Goal: Task Accomplishment & Management: Use online tool/utility

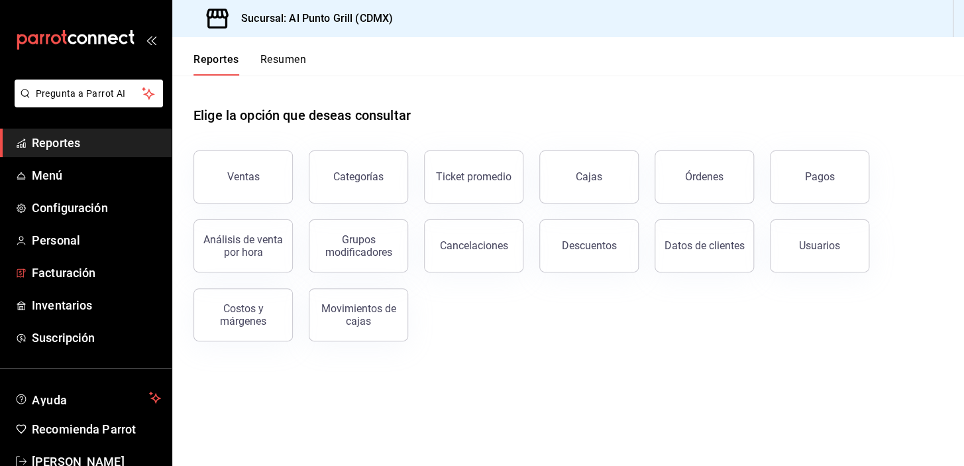
click at [62, 272] on span "Facturación" at bounding box center [96, 273] width 129 height 18
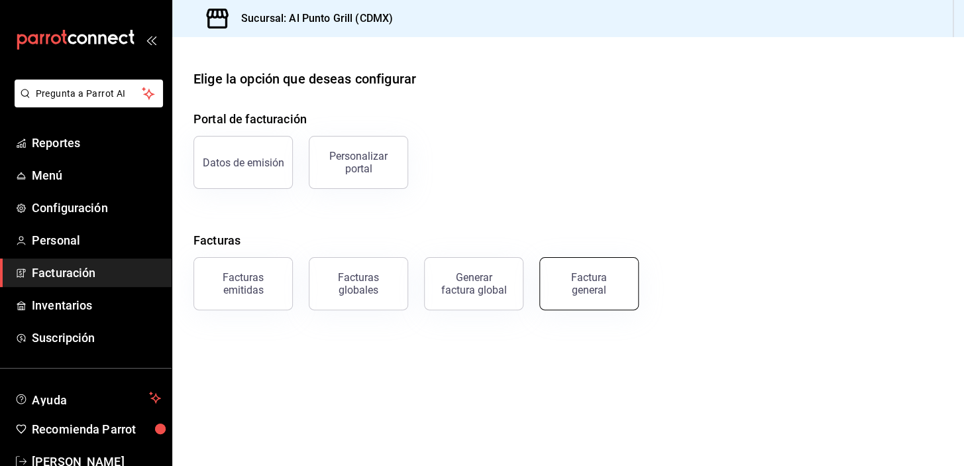
click at [596, 273] on div "Factura general" at bounding box center [589, 283] width 66 height 25
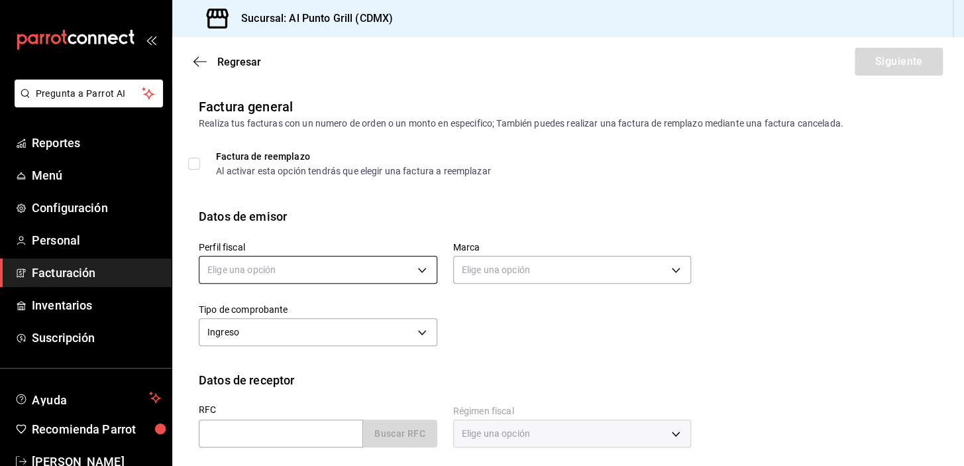
click at [254, 266] on body "Pregunta a Parrot AI Reportes Menú Configuración Personal Facturación Inventari…" at bounding box center [482, 233] width 964 height 466
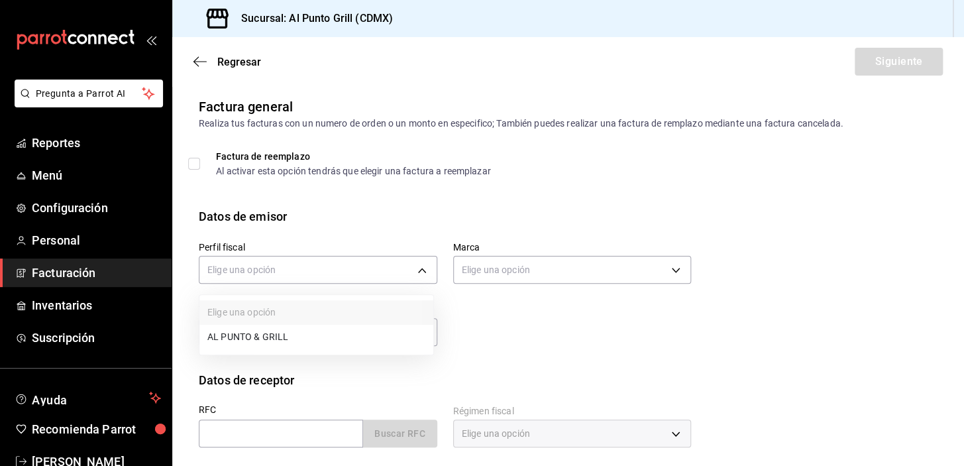
drag, startPoint x: 231, startPoint y: 335, endPoint x: 223, endPoint y: 351, distance: 18.4
click at [232, 335] on li "AL PUNTO & GRILL" at bounding box center [316, 337] width 234 height 25
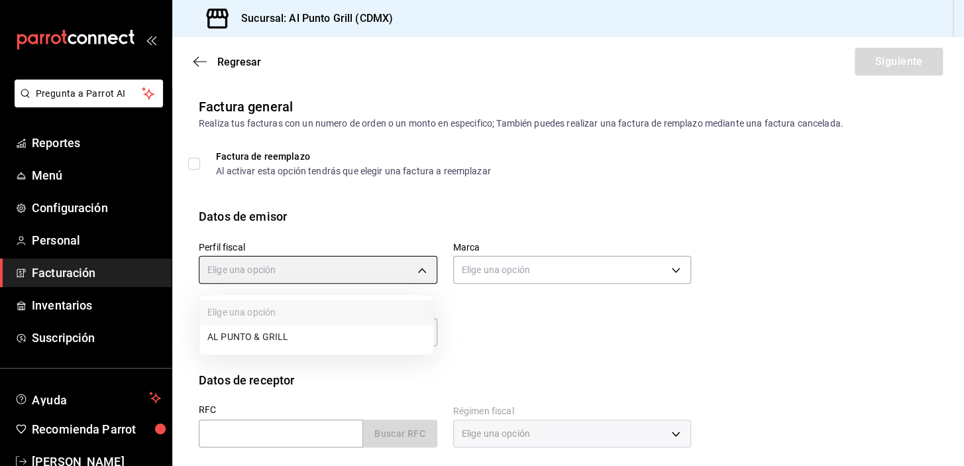
type input "711c2bc8-79b3-43e0-95de-ea7f23beadbf"
type input "359452a4-77df-4a2a-96d1-dbb27ae34e49"
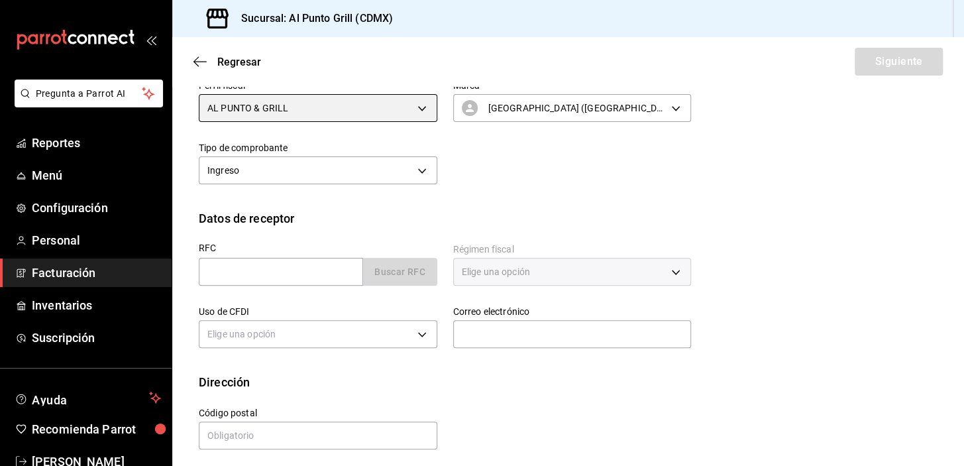
scroll to position [168, 0]
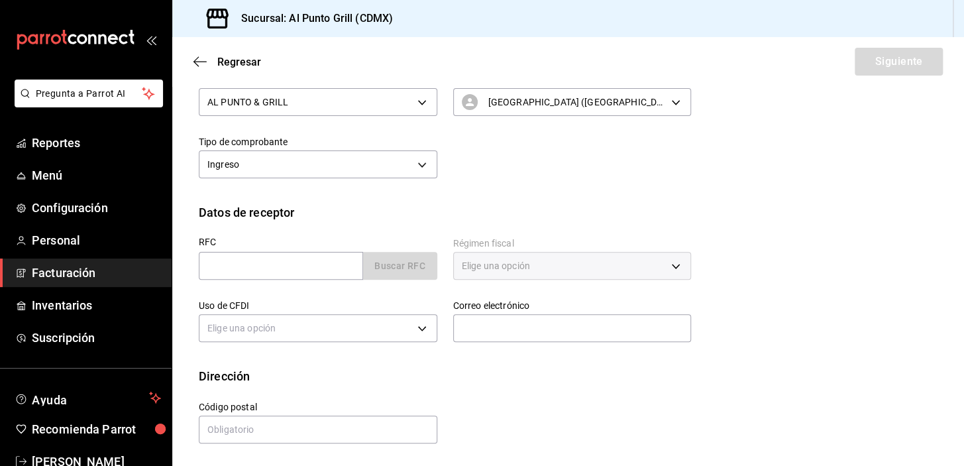
click at [242, 235] on div "RFC Buscar RFC" at bounding box center [310, 252] width 254 height 62
click at [242, 263] on input "text" at bounding box center [281, 266] width 164 height 28
click at [250, 272] on input "text" at bounding box center [281, 266] width 164 height 28
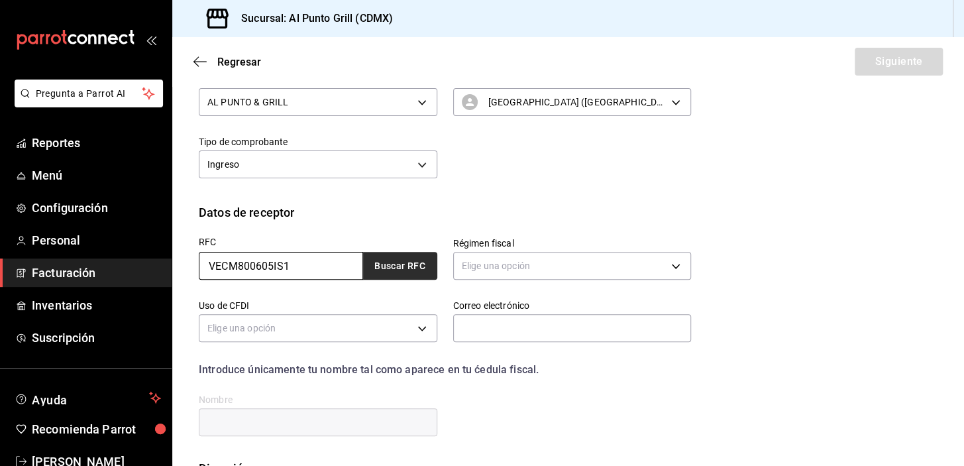
type input "VECM800605IS1"
click at [387, 260] on button "Buscar RFC" at bounding box center [400, 266] width 74 height 28
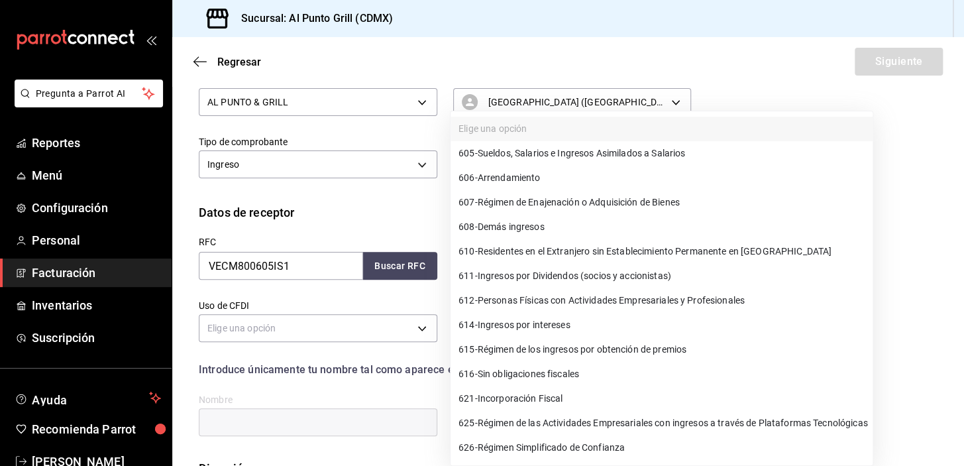
click at [503, 255] on body "Pregunta a Parrot AI Reportes Menú Configuración Personal Facturación Inventari…" at bounding box center [482, 233] width 964 height 466
click at [541, 299] on span "612 - Personas Físicas con Actividades Empresariales y Profesionales" at bounding box center [601, 301] width 286 height 14
type input "612"
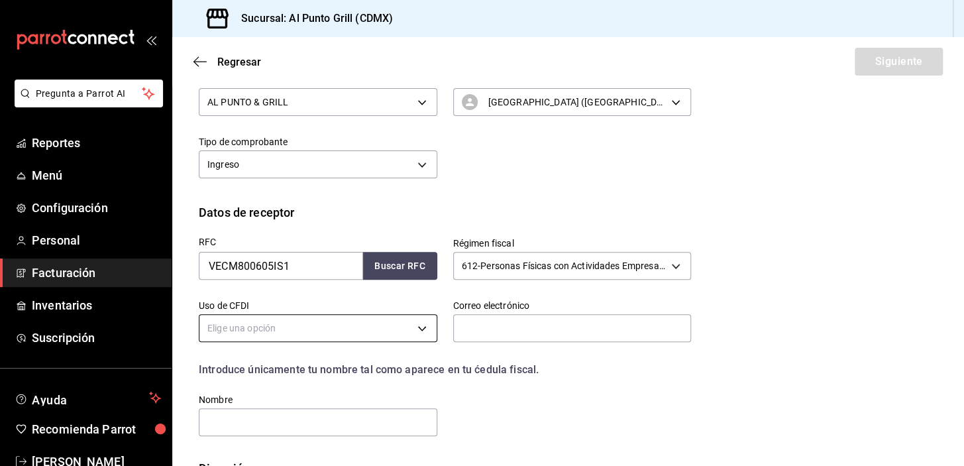
click at [396, 328] on body "Pregunta a Parrot AI Reportes Menú Configuración Personal Facturación Inventari…" at bounding box center [482, 233] width 964 height 466
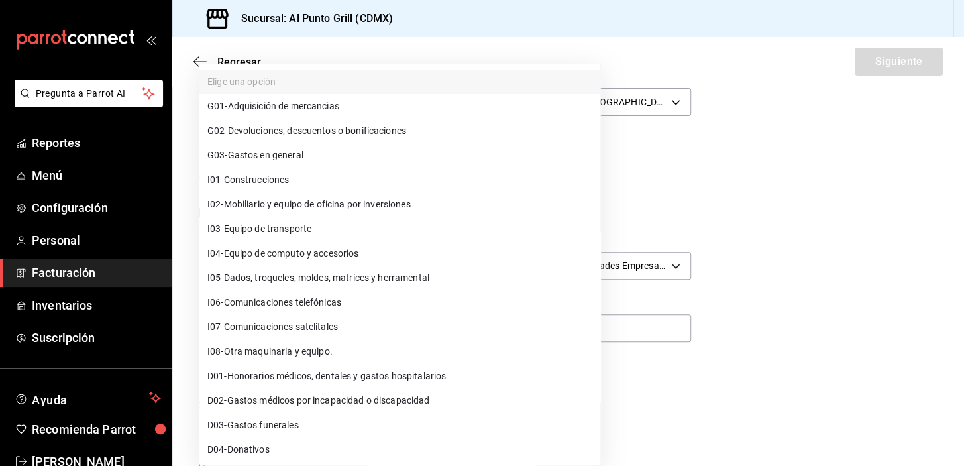
click at [258, 154] on span "G03 - Gastos en general" at bounding box center [255, 155] width 96 height 14
type input "G03"
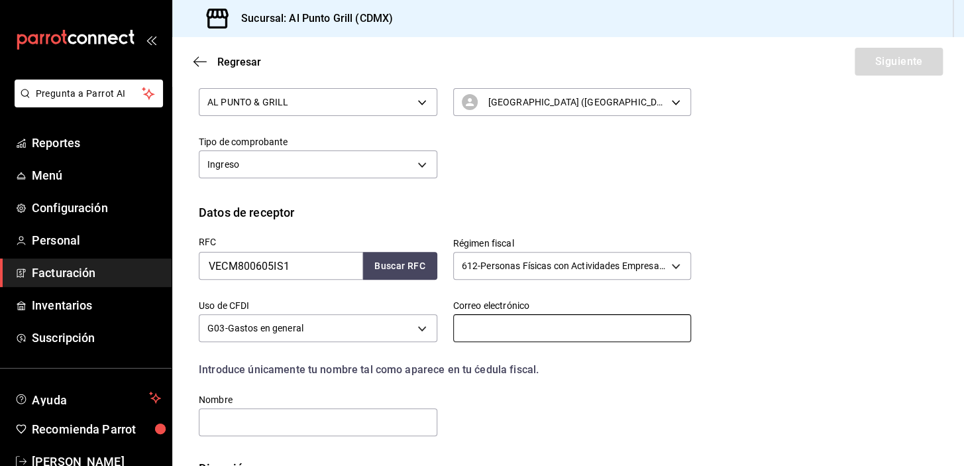
click at [490, 329] on input "text" at bounding box center [572, 328] width 239 height 28
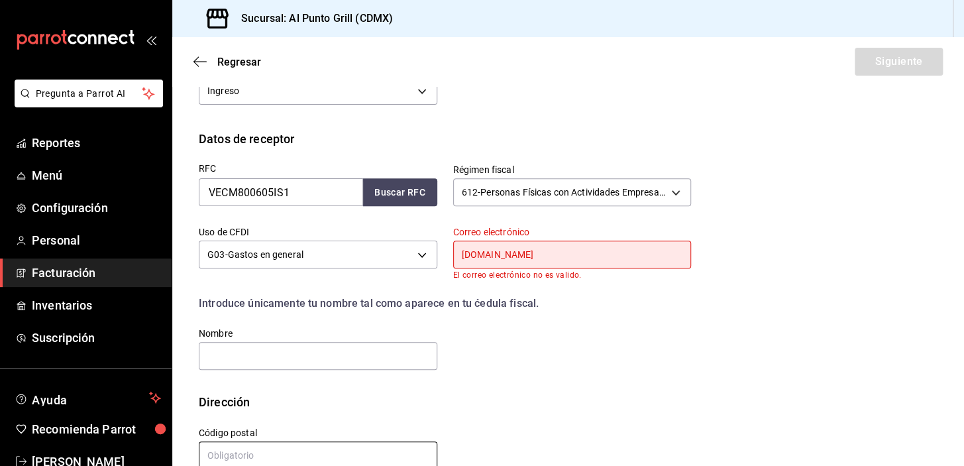
scroll to position [268, 0]
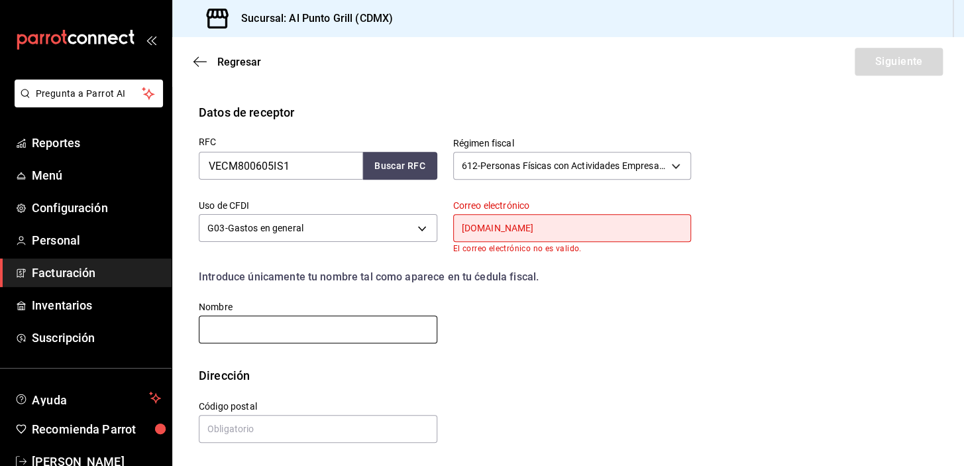
click at [277, 320] on input "text" at bounding box center [318, 329] width 239 height 28
click at [288, 331] on input "text" at bounding box center [318, 329] width 239 height 28
click at [531, 227] on input "[DOMAIN_NAME]" at bounding box center [572, 228] width 239 height 28
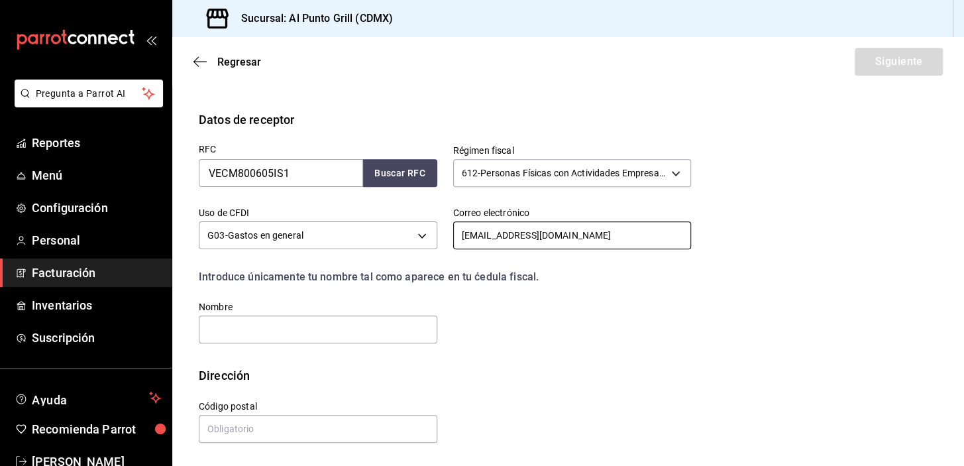
scroll to position [260, 0]
type input "[EMAIL_ADDRESS][DOMAIN_NAME]"
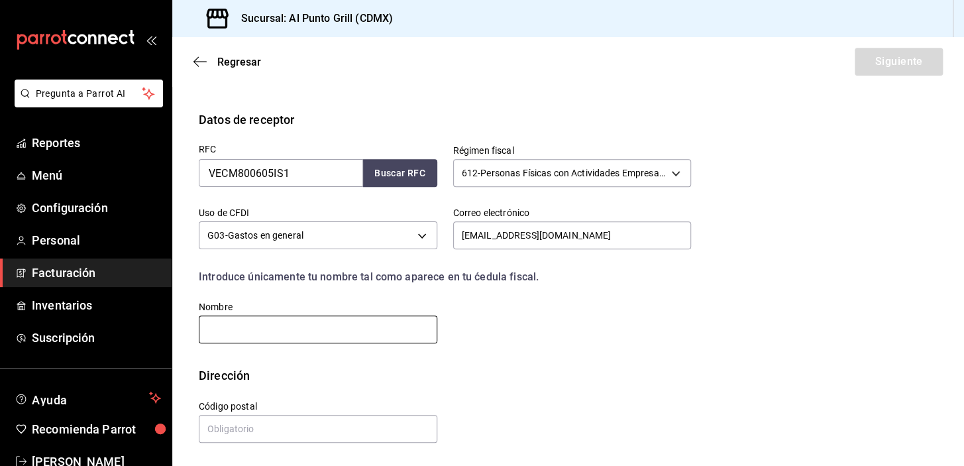
click at [248, 325] on input "text" at bounding box center [318, 329] width 239 height 28
click at [233, 324] on input "text" at bounding box center [318, 329] width 239 height 28
type input "[PERSON_NAME]"
click at [273, 423] on input "text" at bounding box center [318, 429] width 239 height 28
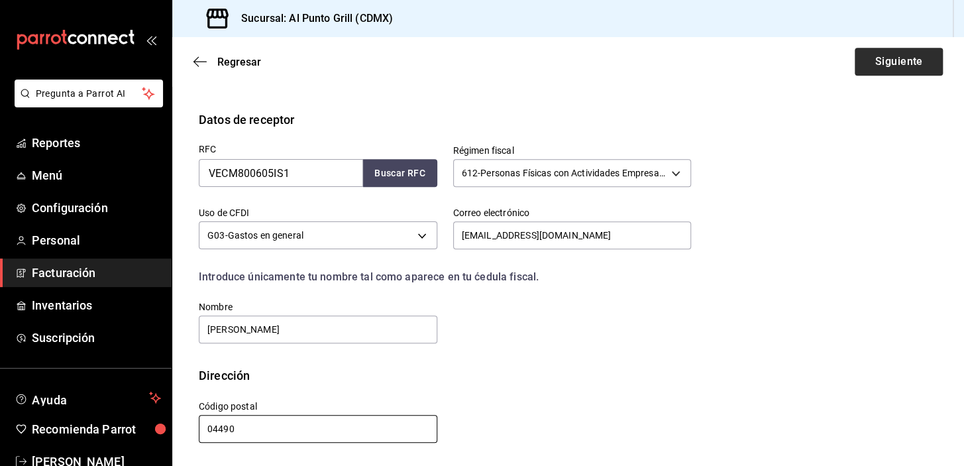
type input "04490"
click at [900, 64] on button "Siguiente" at bounding box center [899, 62] width 88 height 28
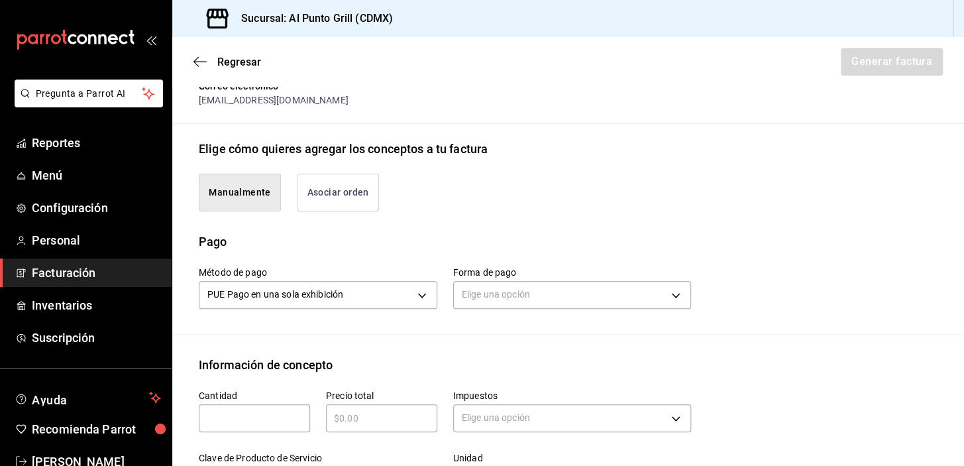
scroll to position [321, 0]
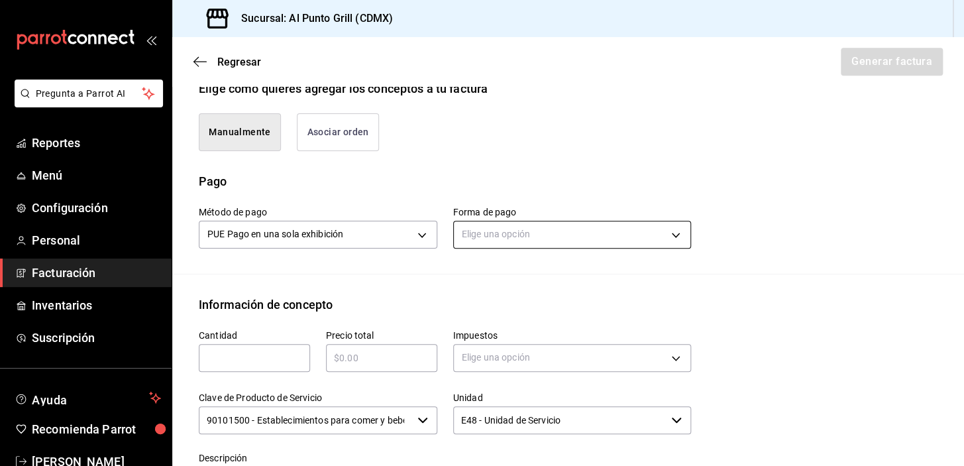
click at [528, 234] on body "Pregunta a Parrot AI Reportes Menú Configuración Personal Facturación Inventari…" at bounding box center [482, 233] width 964 height 466
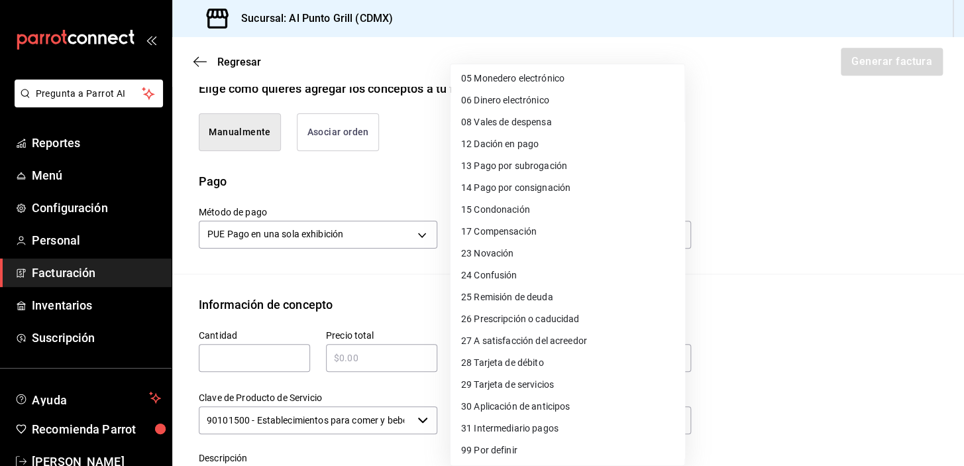
scroll to position [113, 0]
click at [513, 359] on span "28 Tarjeta de débito" at bounding box center [502, 361] width 83 height 14
type input "28"
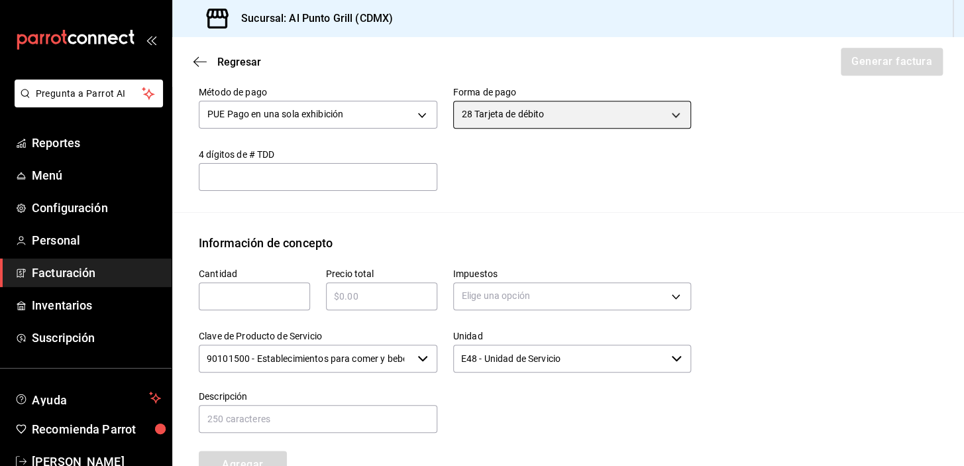
scroll to position [441, 0]
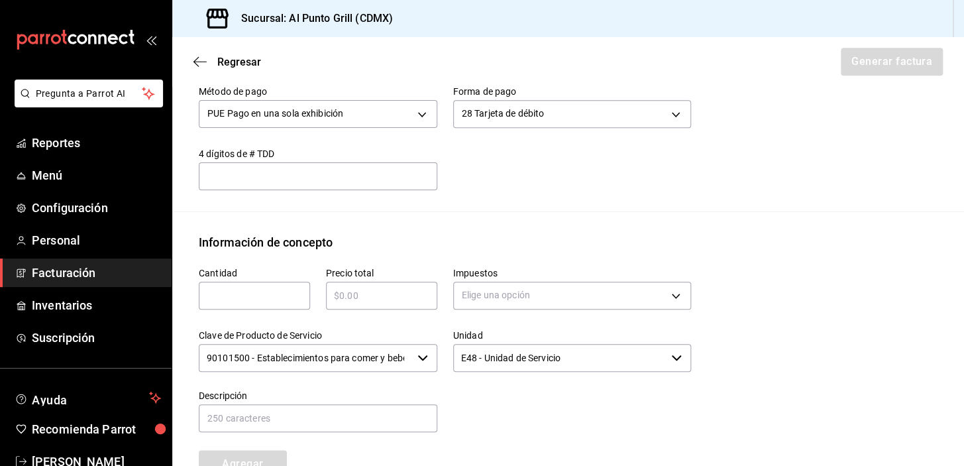
click at [237, 297] on input "text" at bounding box center [254, 296] width 111 height 16
type input "1"
click at [344, 301] on input "text" at bounding box center [381, 296] width 111 height 16
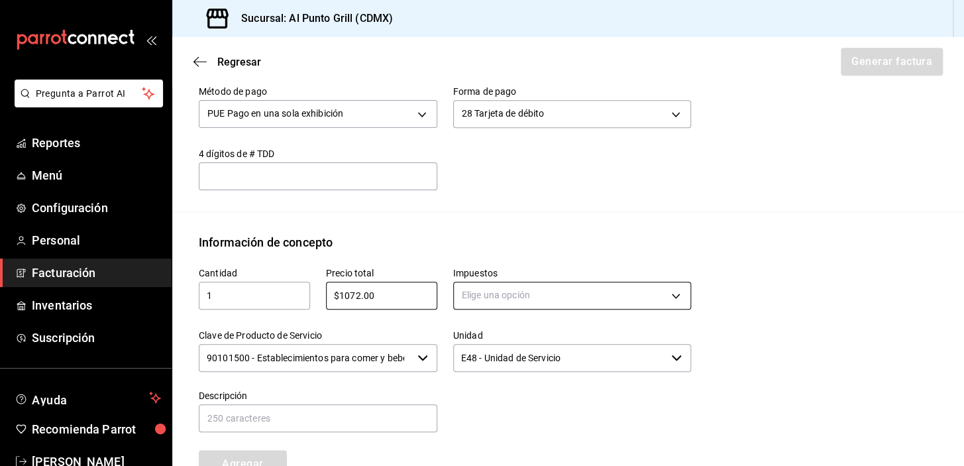
type input "$1072.00"
click at [476, 287] on body "Pregunta a Parrot AI Reportes Menú Configuración Personal Facturación Inventari…" at bounding box center [482, 233] width 964 height 466
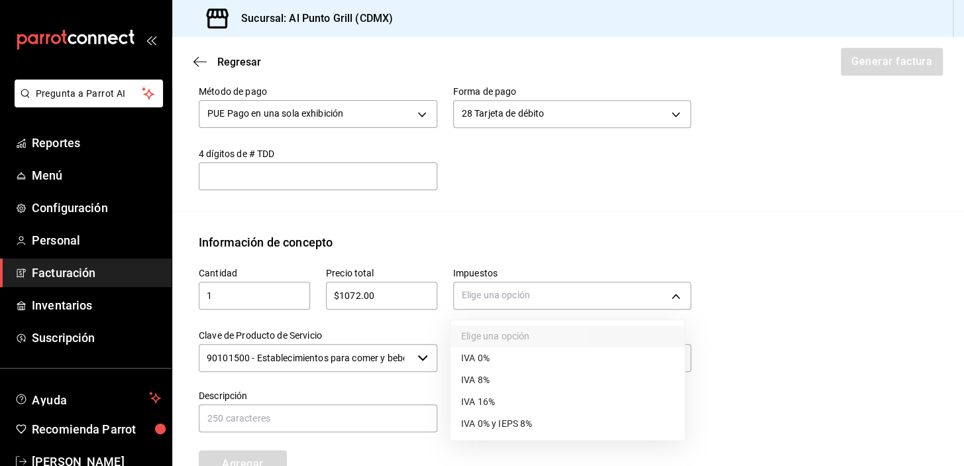
click at [480, 396] on span "IVA 16%" at bounding box center [478, 402] width 34 height 14
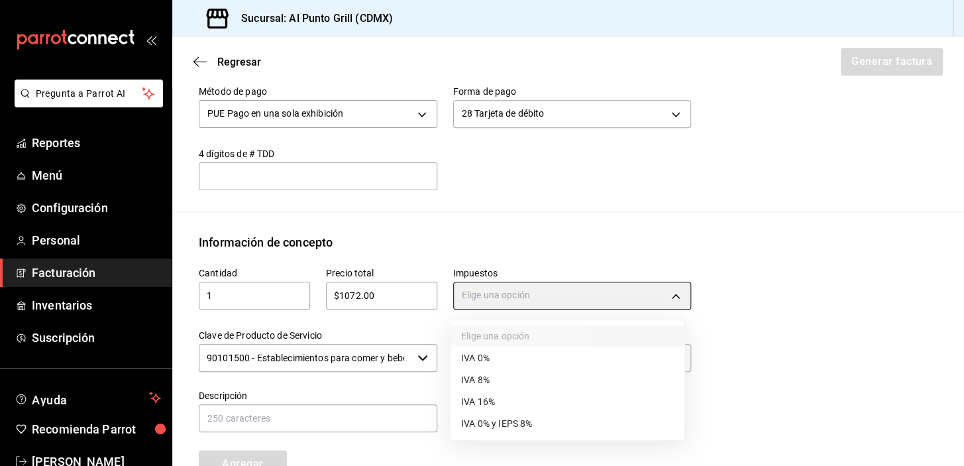
type input "IVA_16"
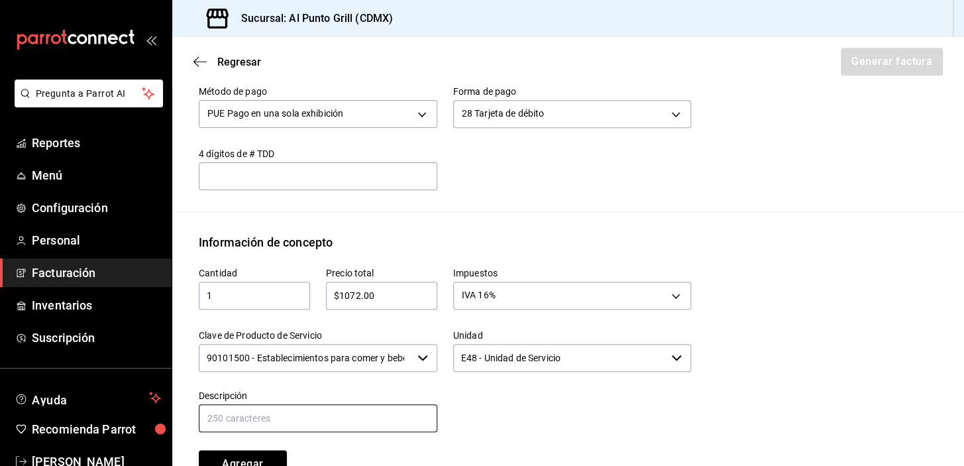
click at [348, 417] on input "text" at bounding box center [318, 418] width 239 height 28
type input "CONSUMO DE ALIMENTOS Y BEBIDAS"
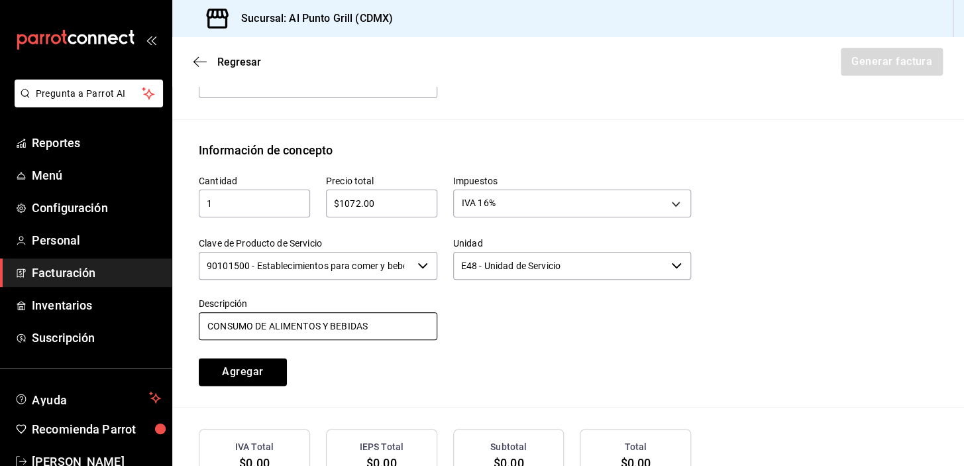
scroll to position [562, 0]
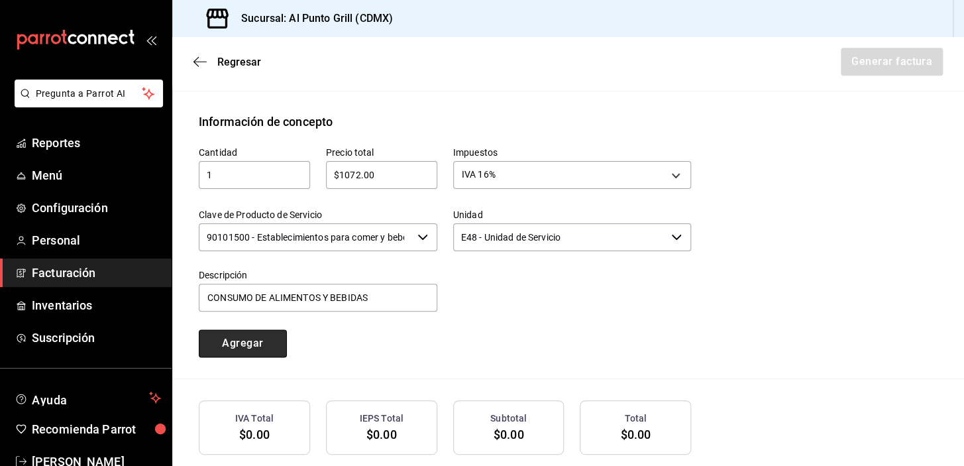
click at [257, 341] on button "Agregar" at bounding box center [243, 343] width 88 height 28
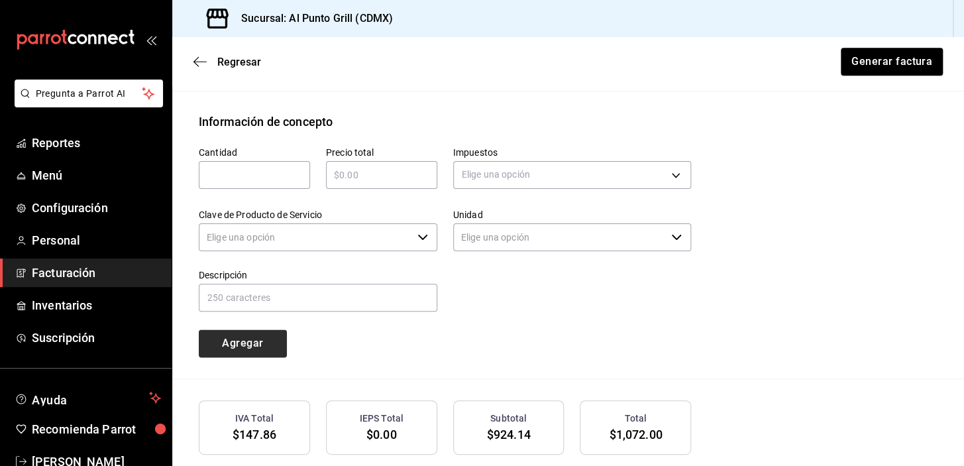
type input "90101500 - Establecimientos para comer y beber"
type input "E48 - Unidad de Servicio"
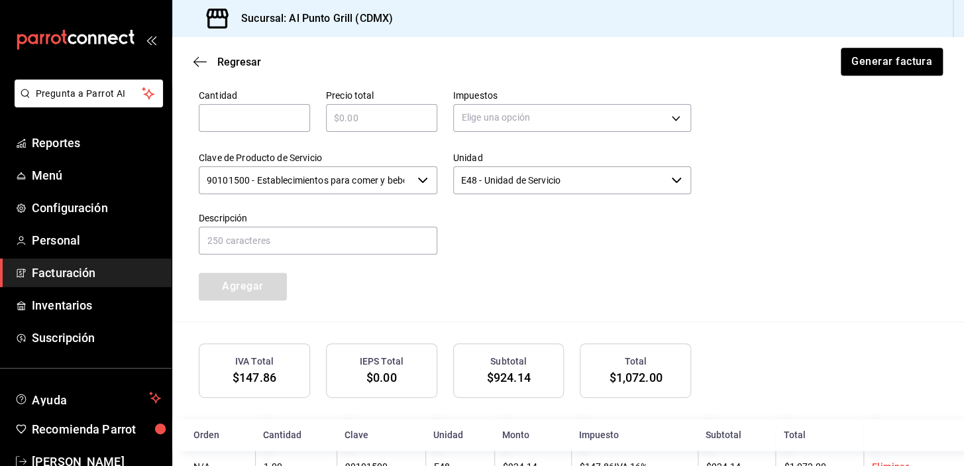
scroll to position [663, 0]
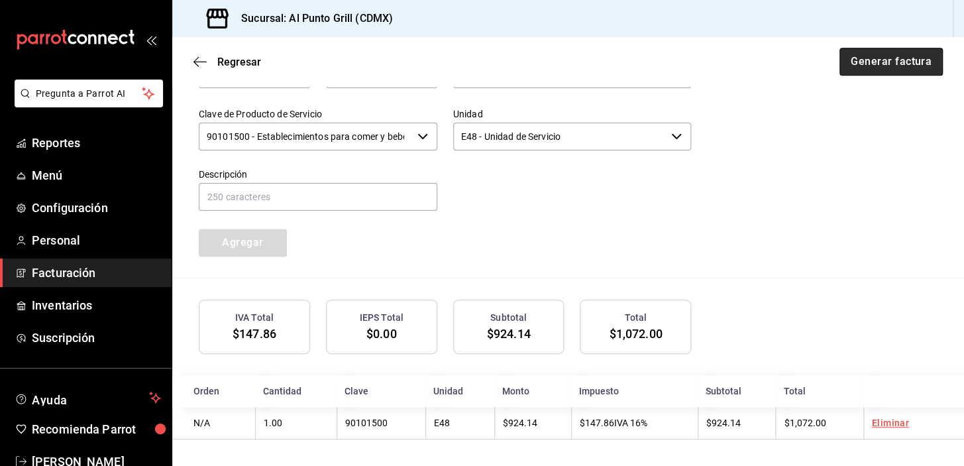
click at [891, 48] on button "Generar factura" at bounding box center [890, 62] width 103 height 28
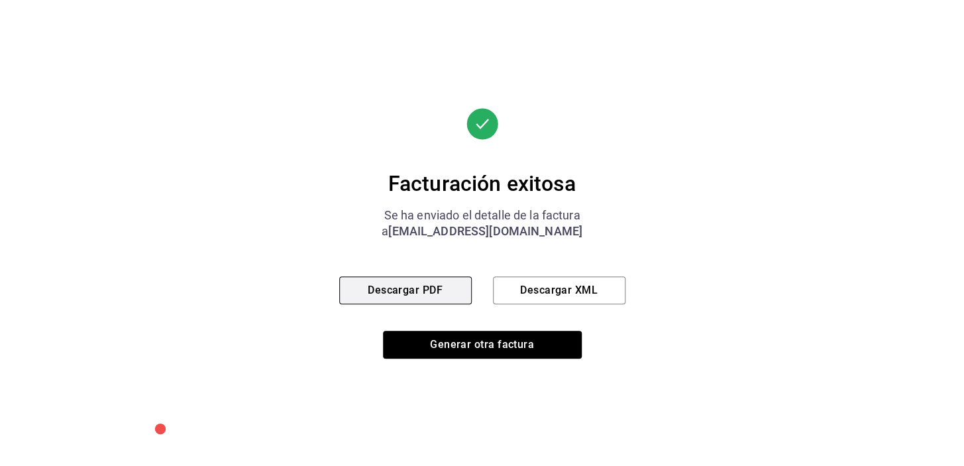
click at [403, 288] on button "Descargar PDF" at bounding box center [405, 290] width 133 height 28
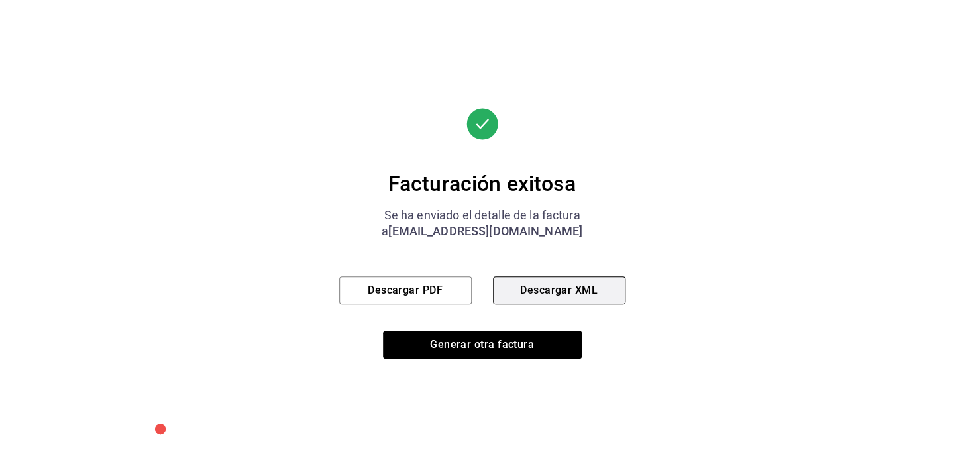
click at [539, 297] on button "Descargar XML" at bounding box center [559, 290] width 133 height 28
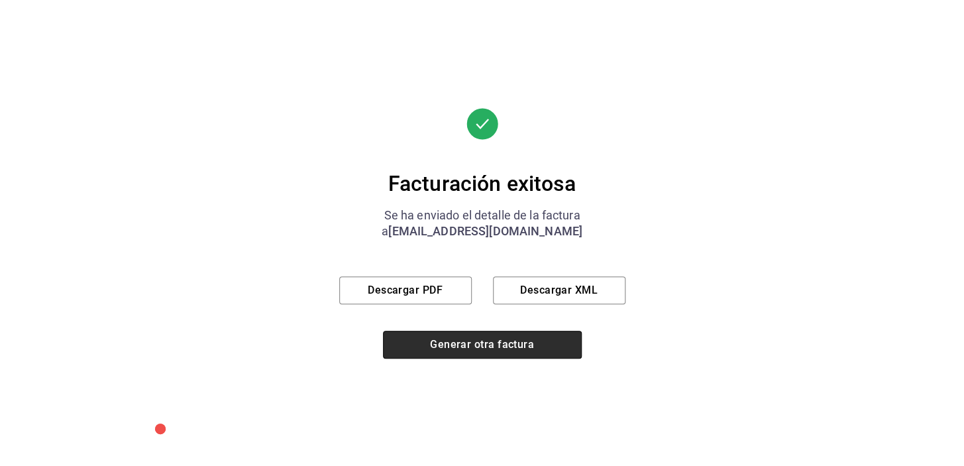
click at [431, 347] on button "Generar otra factura" at bounding box center [482, 345] width 199 height 28
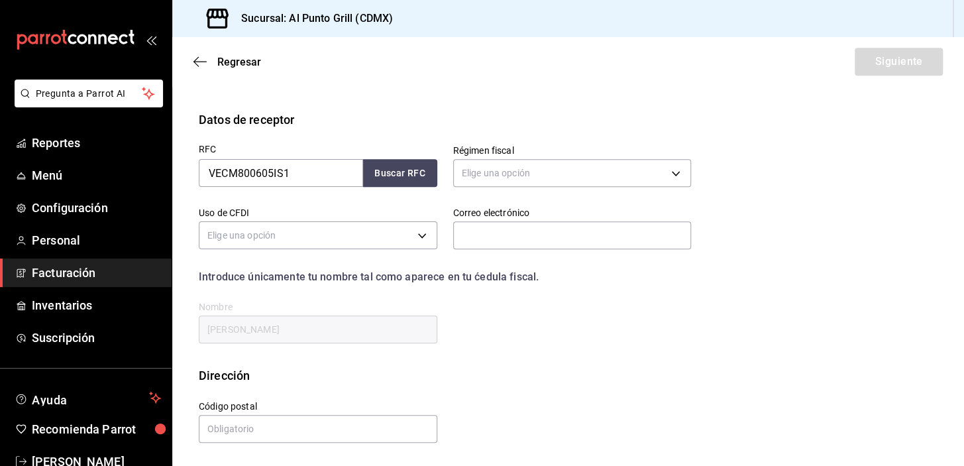
scroll to position [168, 0]
